Goal: Transaction & Acquisition: Purchase product/service

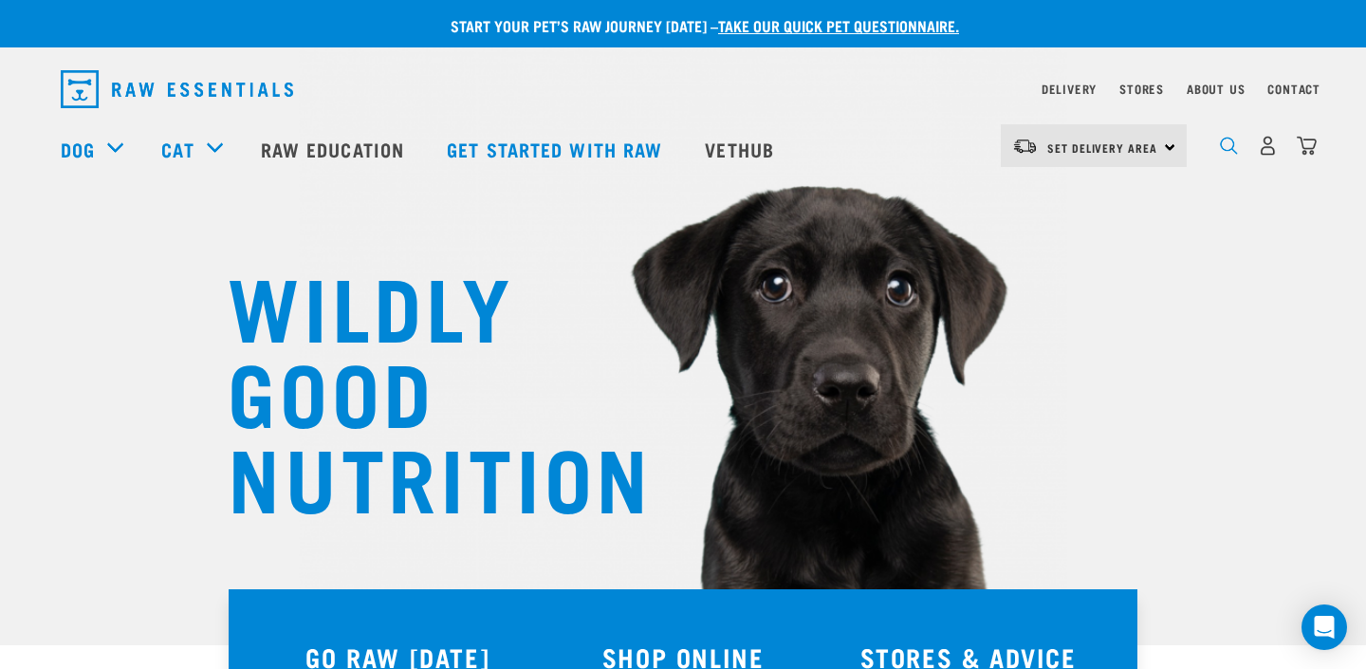
click at [1230, 146] on img "dropdown navigation" at bounding box center [1229, 146] width 18 height 18
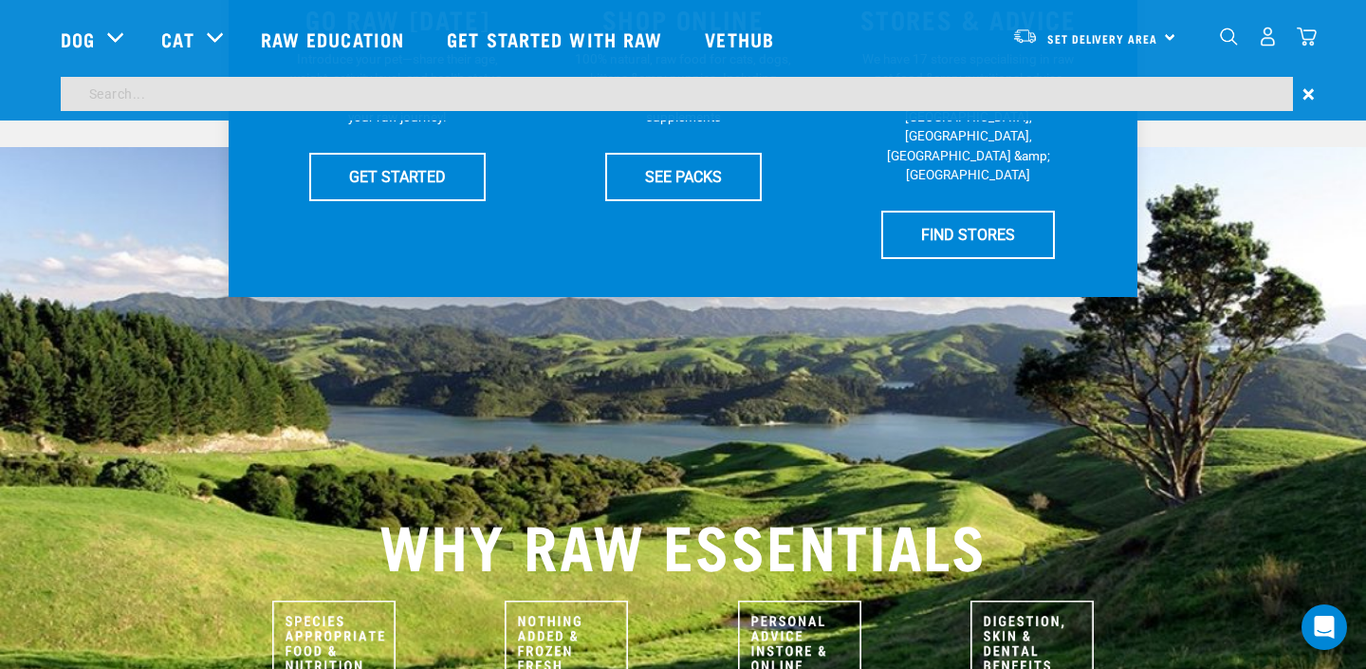
scroll to position [631, 0]
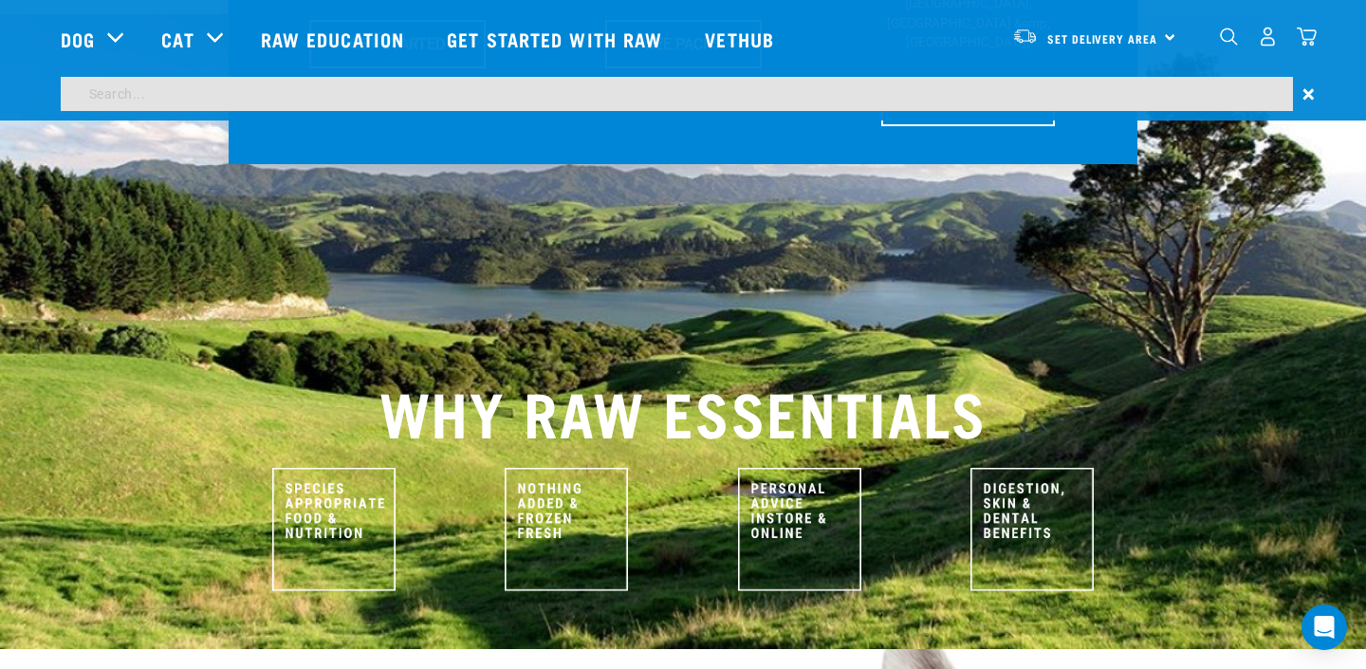
click at [718, 91] on input "search" at bounding box center [677, 94] width 1232 height 34
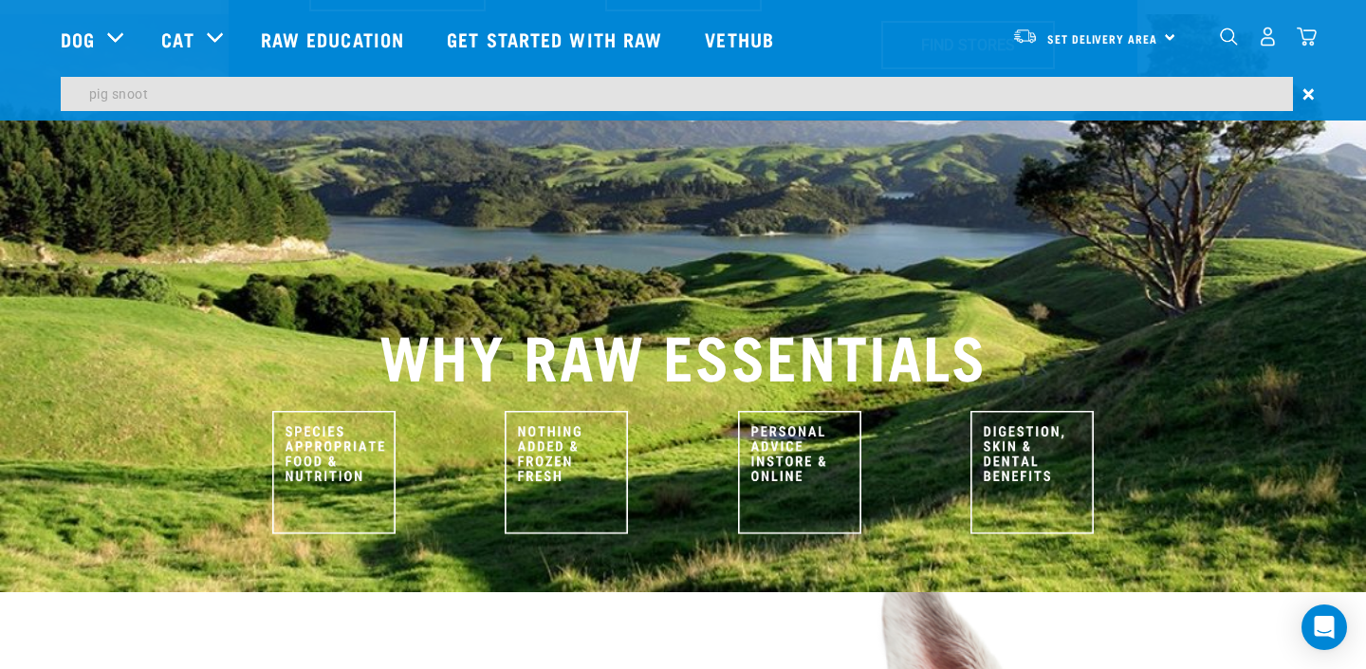
type input "pig snoot"
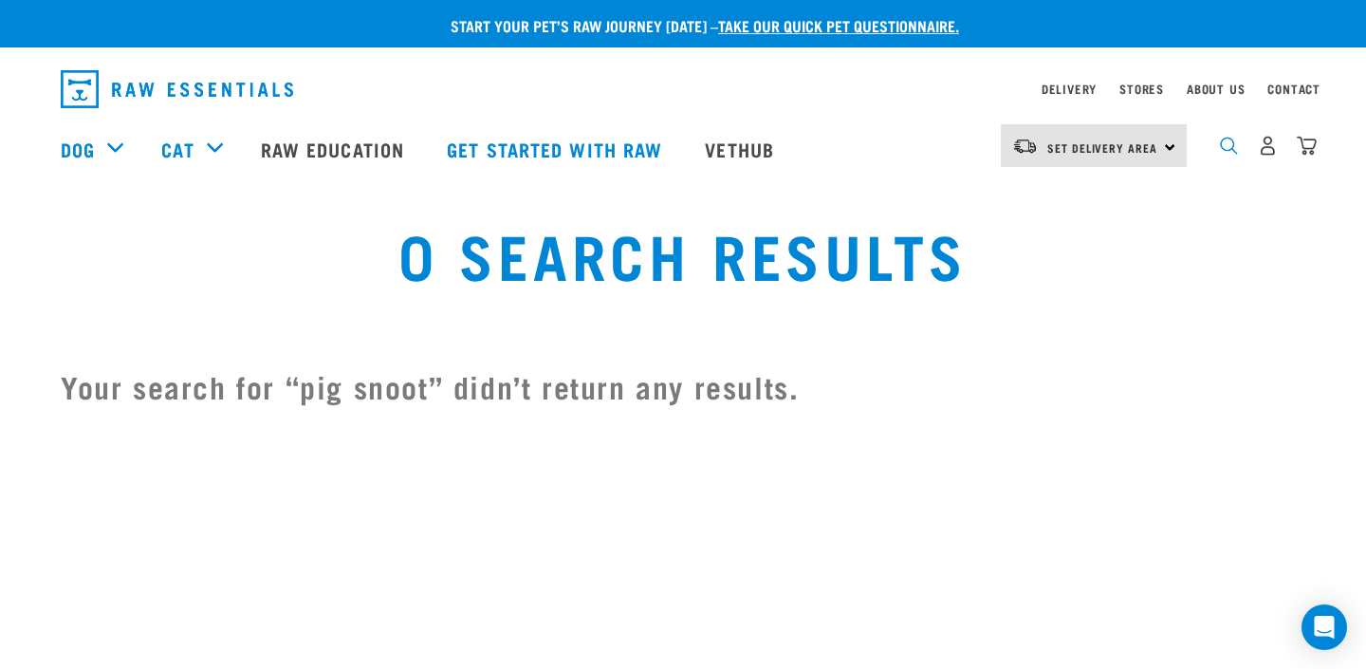
click at [1233, 155] on img "dropdown navigation" at bounding box center [1229, 146] width 18 height 18
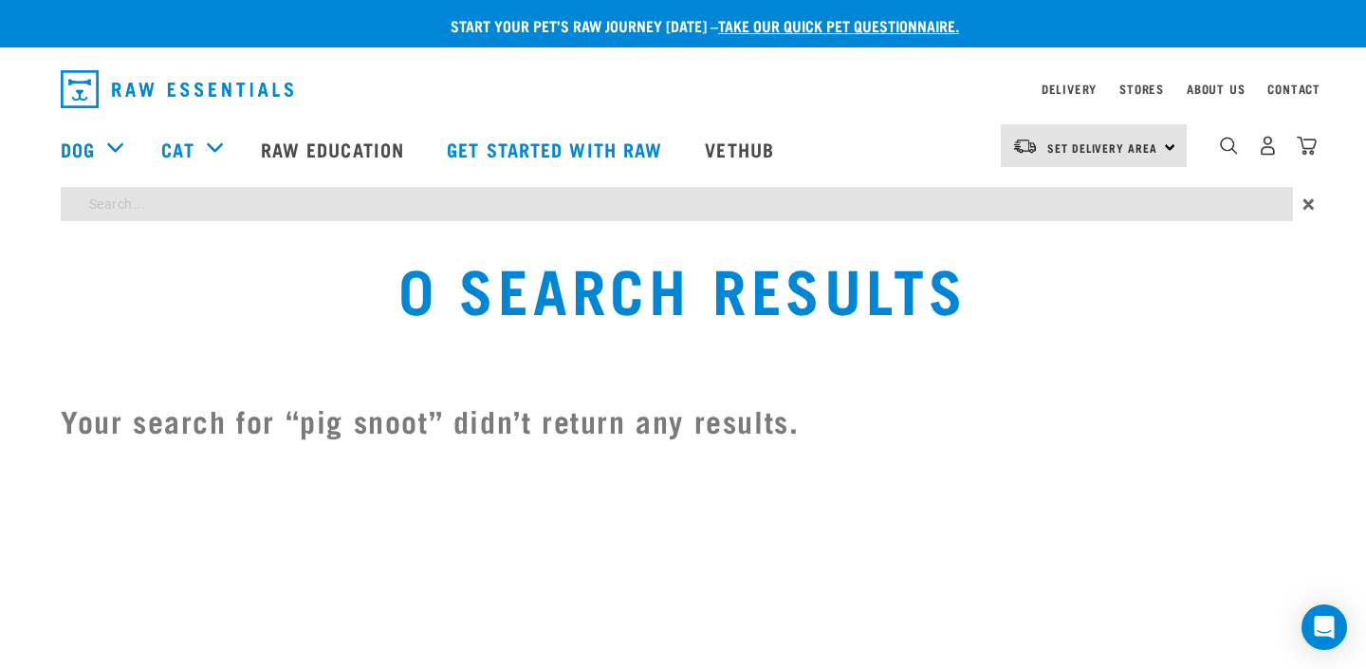
click at [494, 196] on div "Start your pet’s raw journey [DATE] – take our quick pet questionnaire. Deliver…" at bounding box center [683, 233] width 1366 height 466
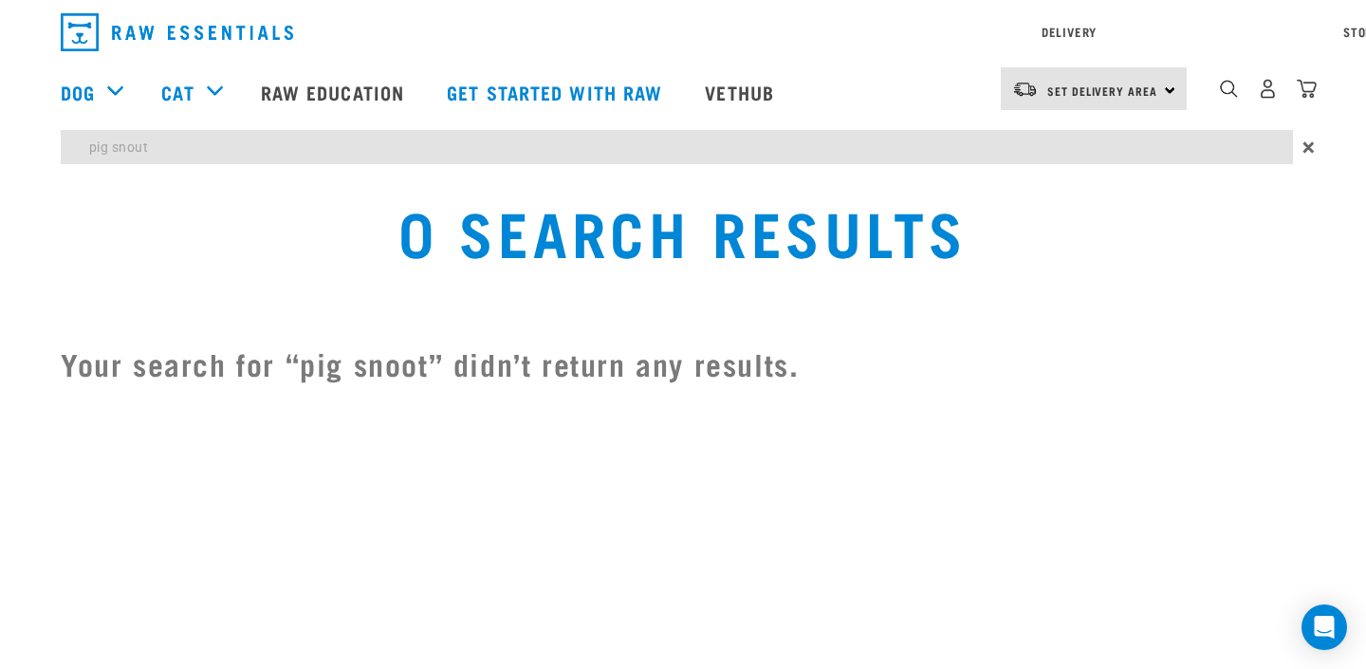
type input "pig snout"
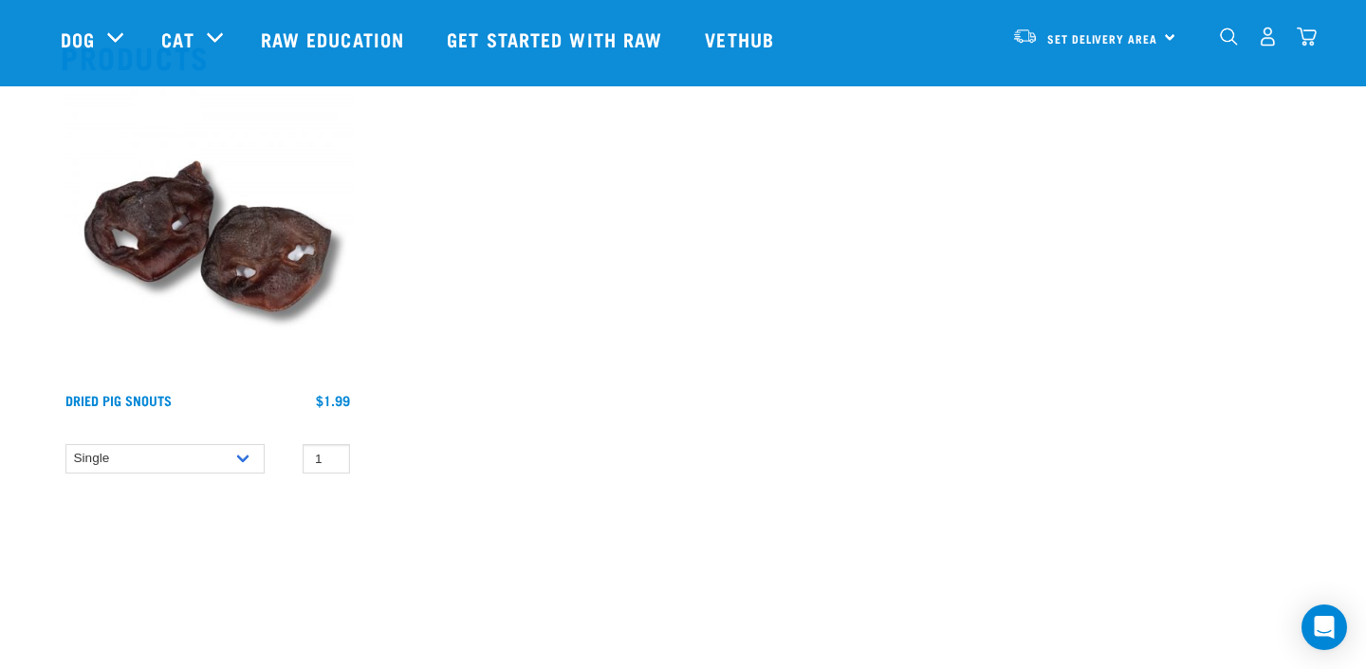
scroll to position [233, 0]
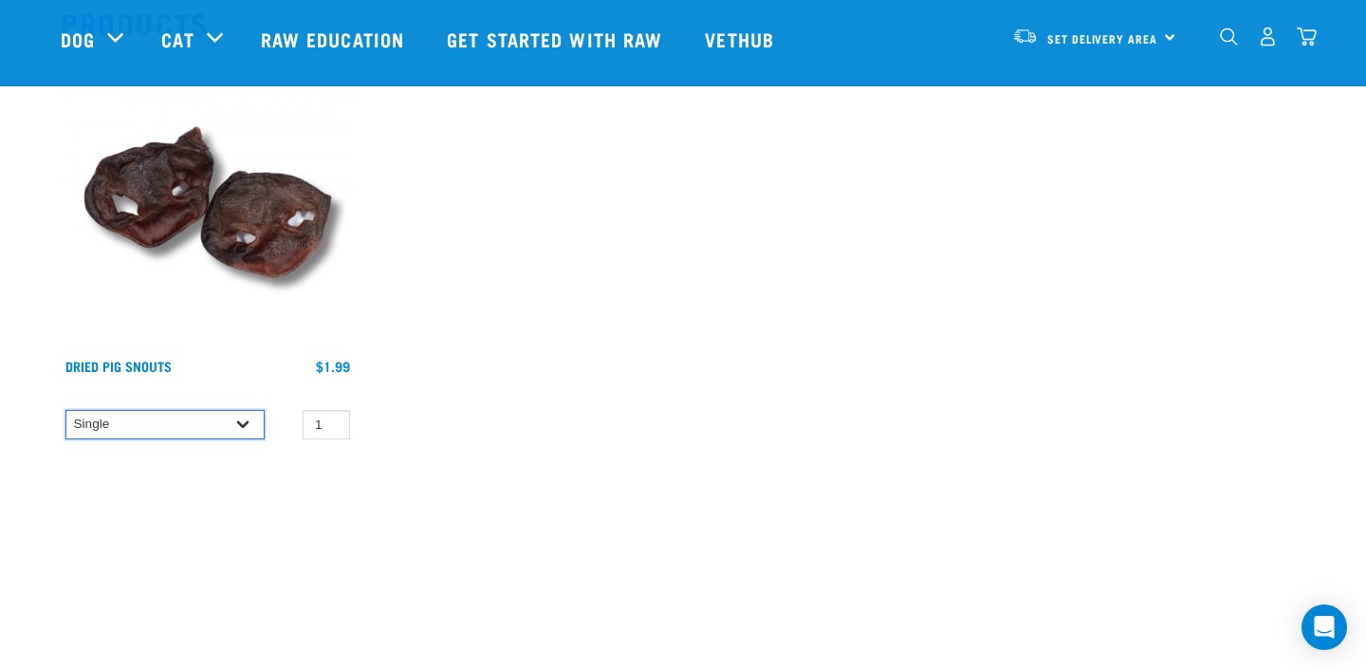
select select "443098"
